Goal: Task Accomplishment & Management: Use online tool/utility

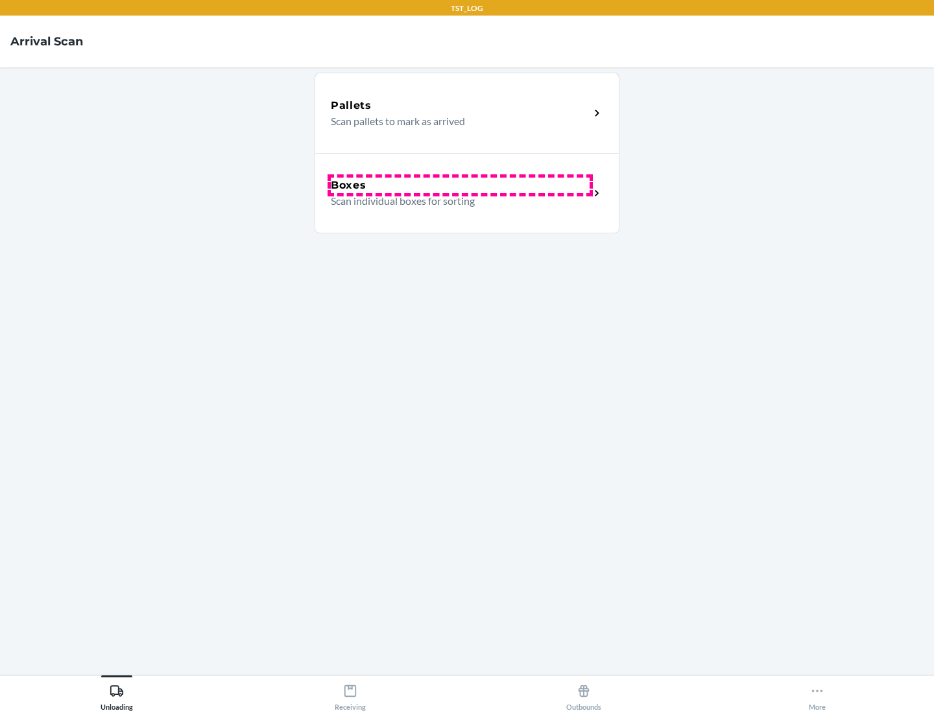
click at [460, 185] on div "Boxes" at bounding box center [460, 186] width 259 height 16
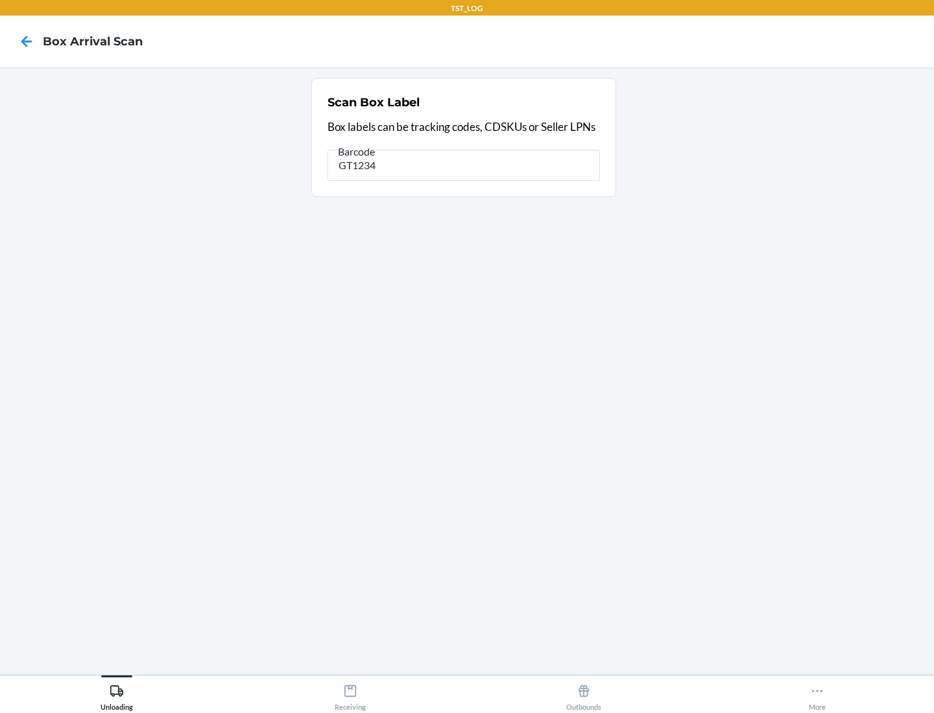
type input "GT1234"
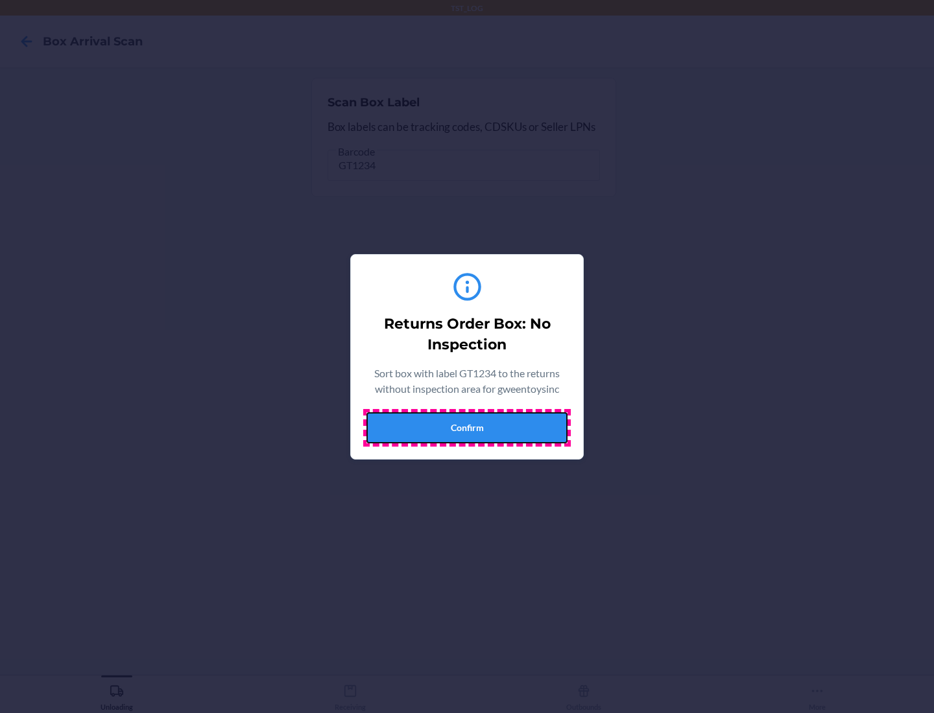
click at [467, 427] on button "Confirm" at bounding box center [466, 427] width 201 height 31
